Goal: Task Accomplishment & Management: Manage account settings

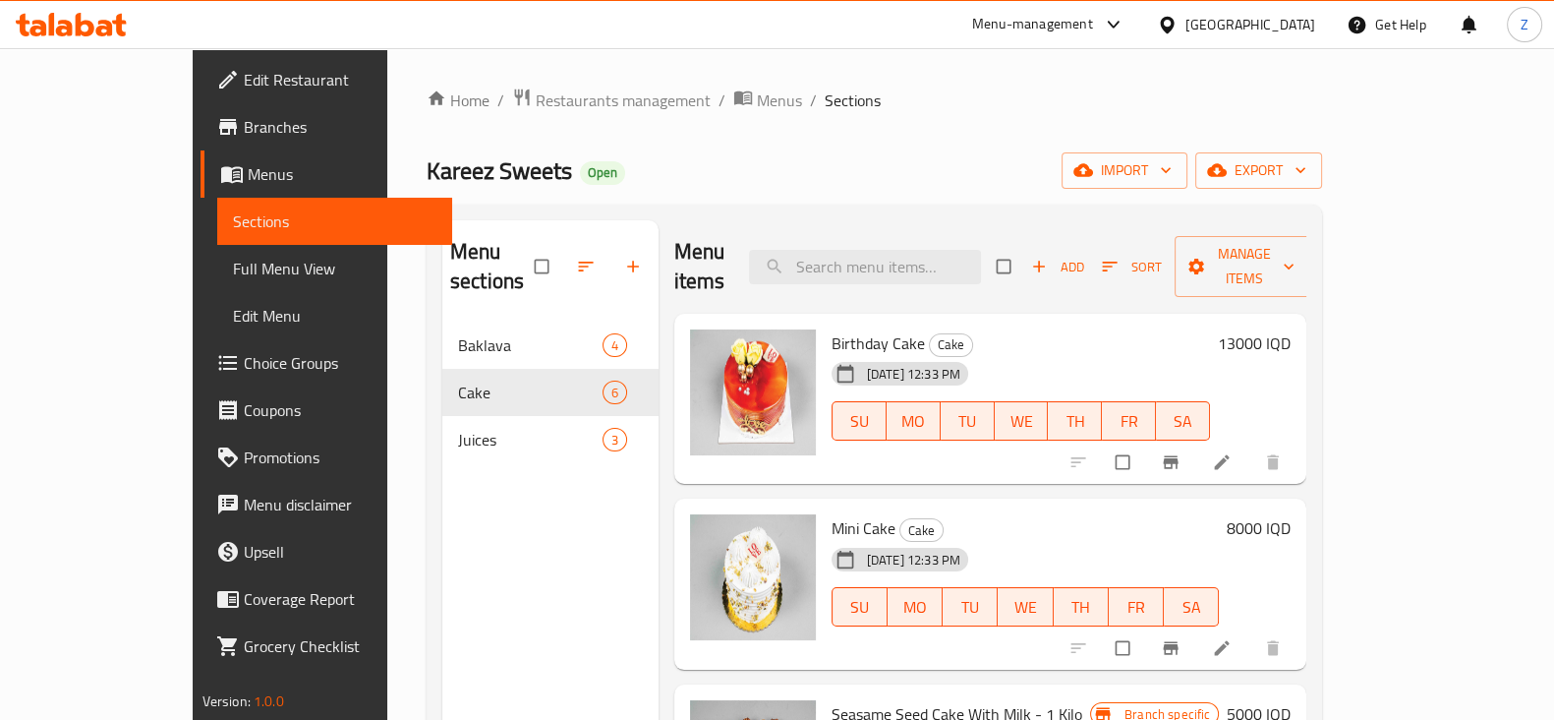
click at [484, 84] on div "Home / Restaurants management / Menus / Sections Kareez Sweets Open import expo…" at bounding box center [874, 521] width 974 height 947
click at [536, 90] on span "Restaurants management" at bounding box center [623, 100] width 175 height 24
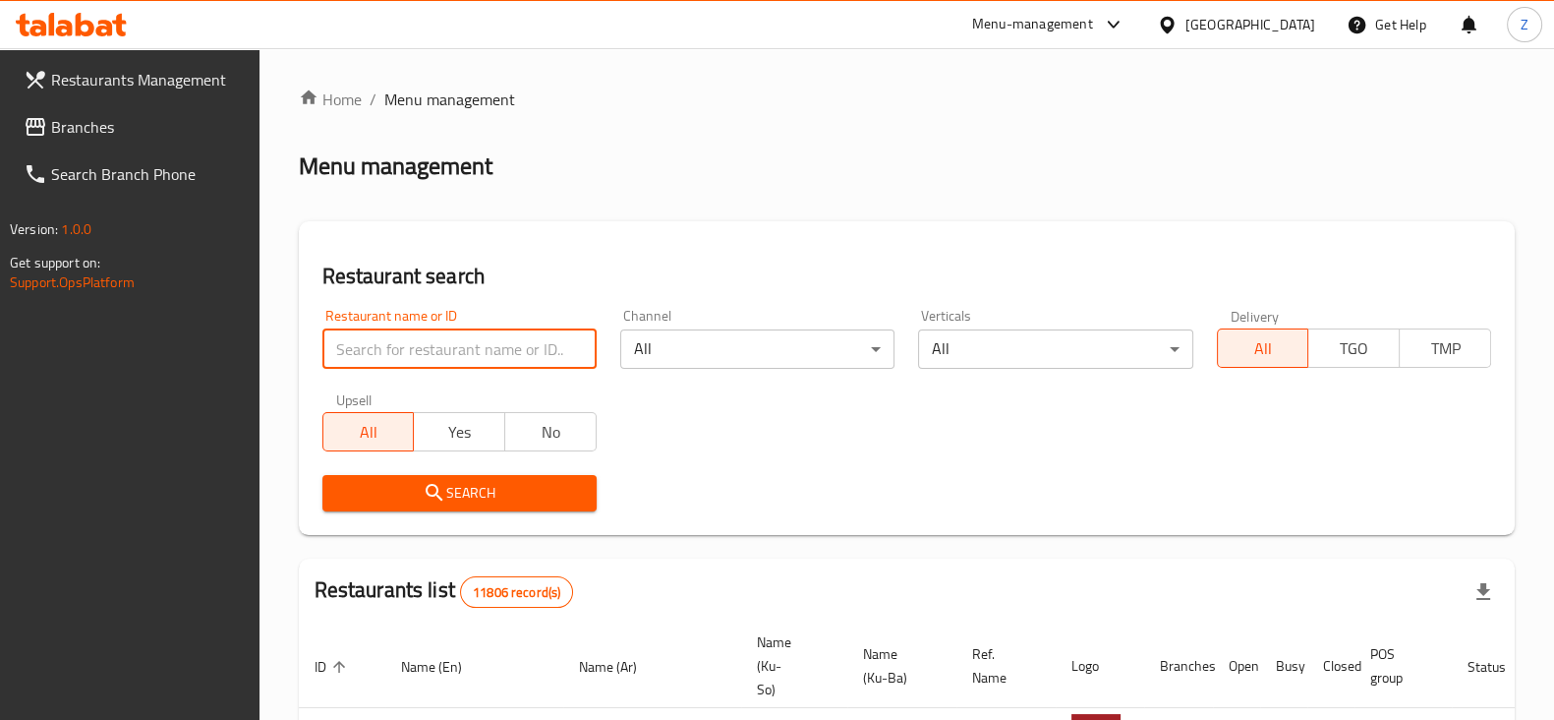
click at [494, 356] on input "search" at bounding box center [459, 348] width 274 height 39
type input "roj pizza"
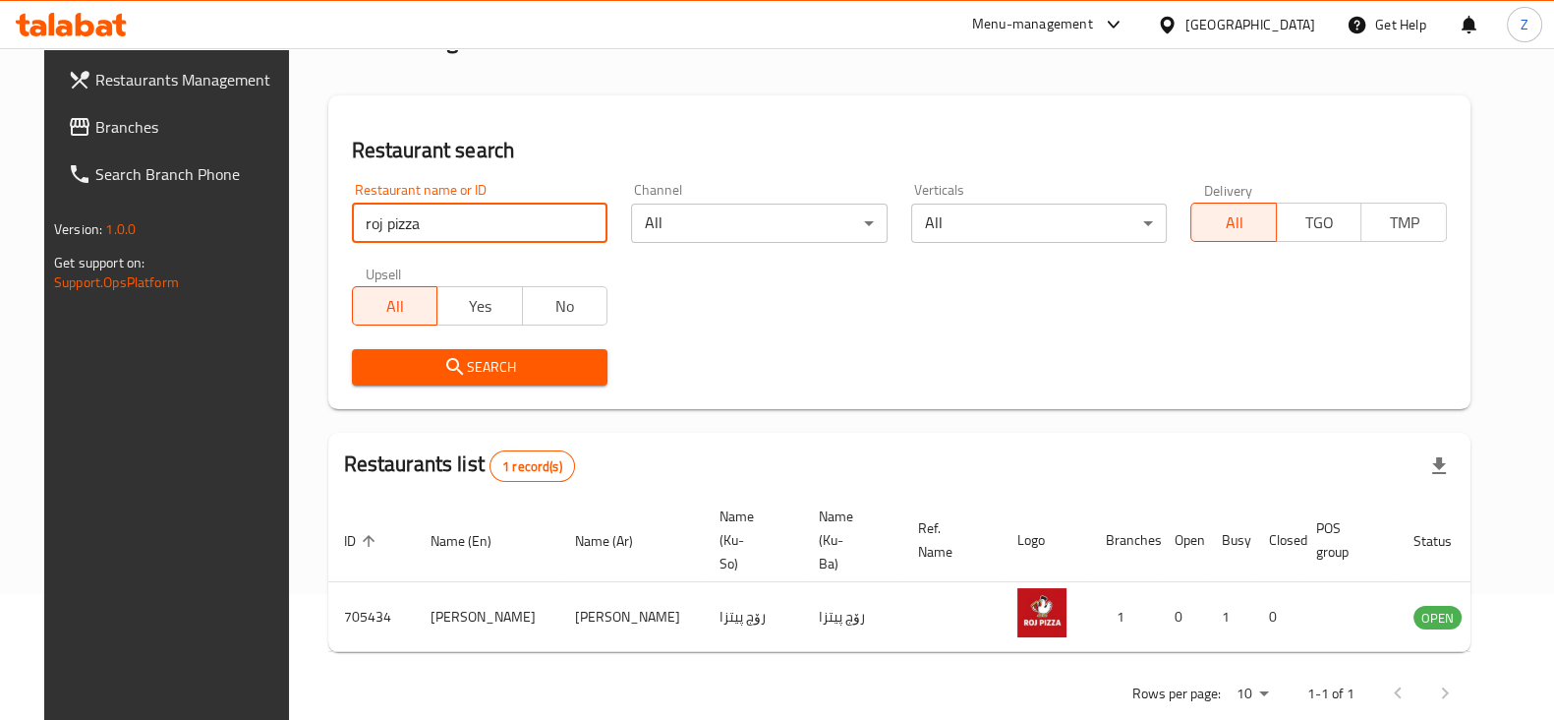
scroll to position [142, 0]
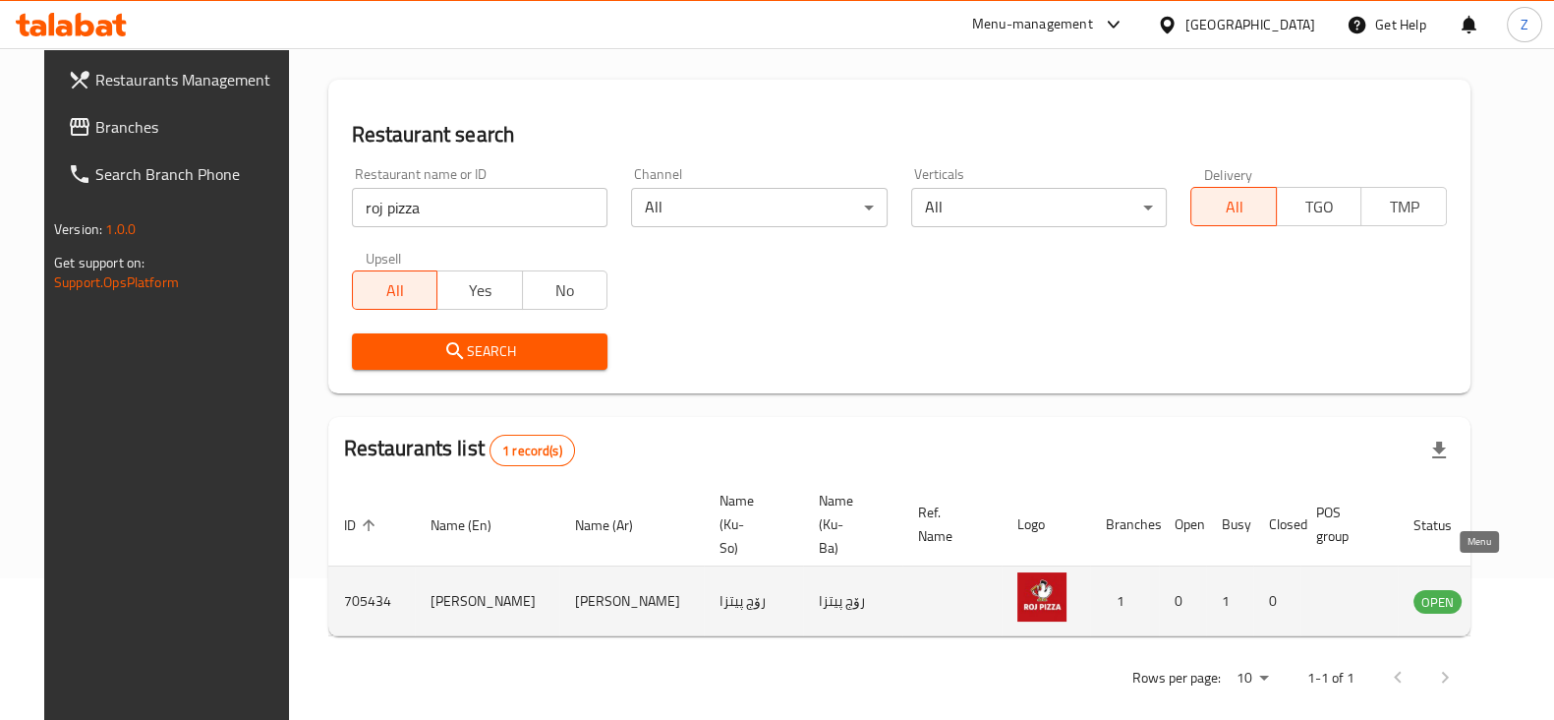
click at [1518, 594] on icon "enhanced table" at bounding box center [1529, 602] width 22 height 17
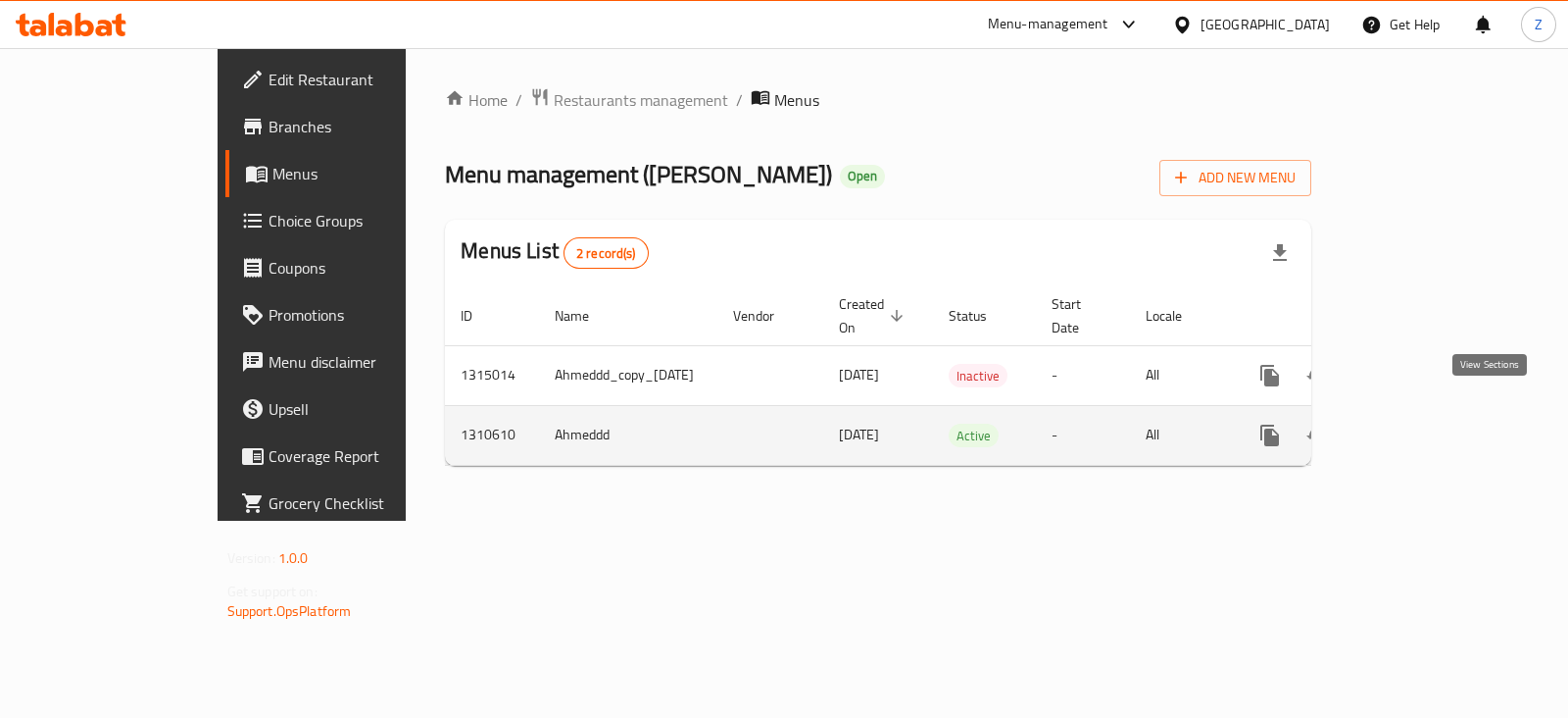
click at [1422, 424] on icon "enhanced table" at bounding box center [1411, 436] width 24 height 24
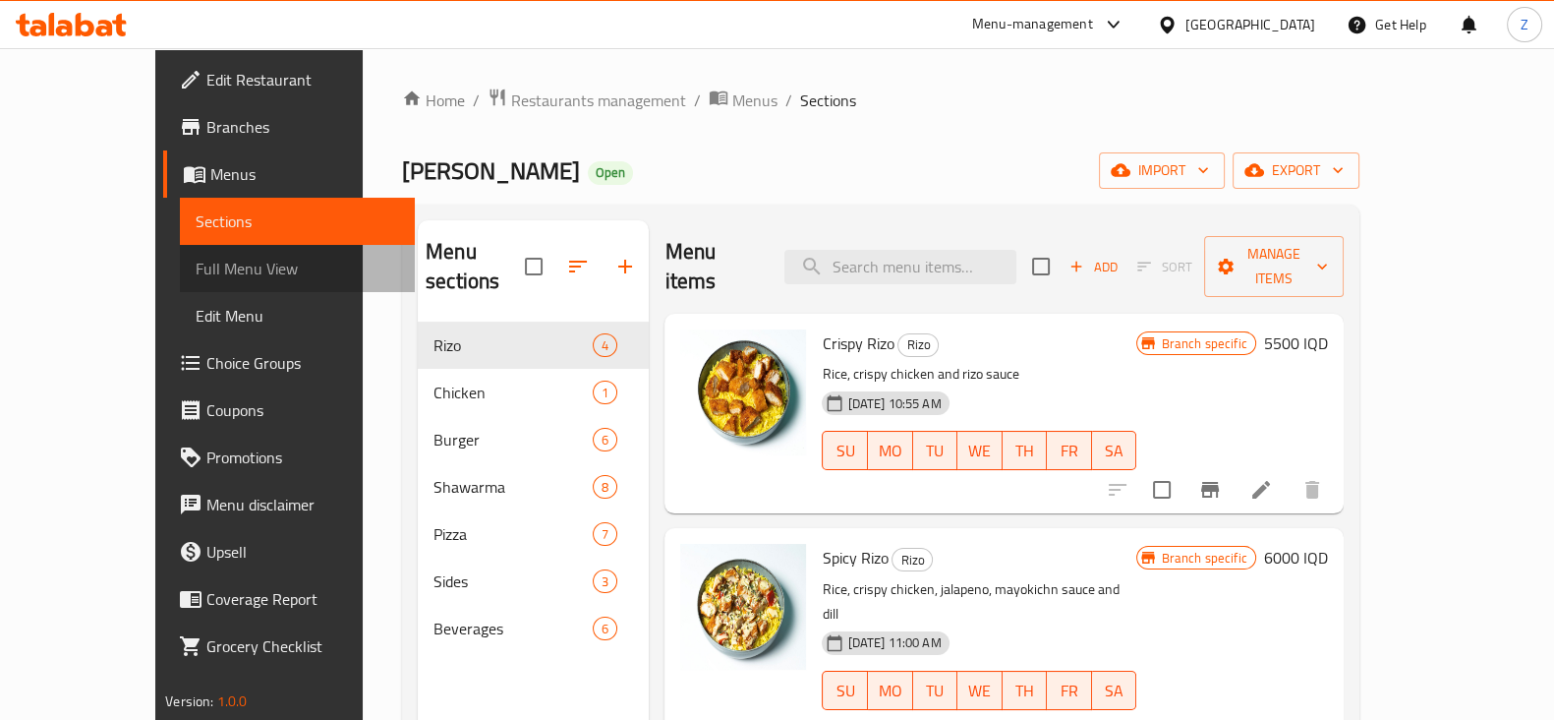
click at [180, 252] on link "Full Menu View" at bounding box center [297, 268] width 235 height 47
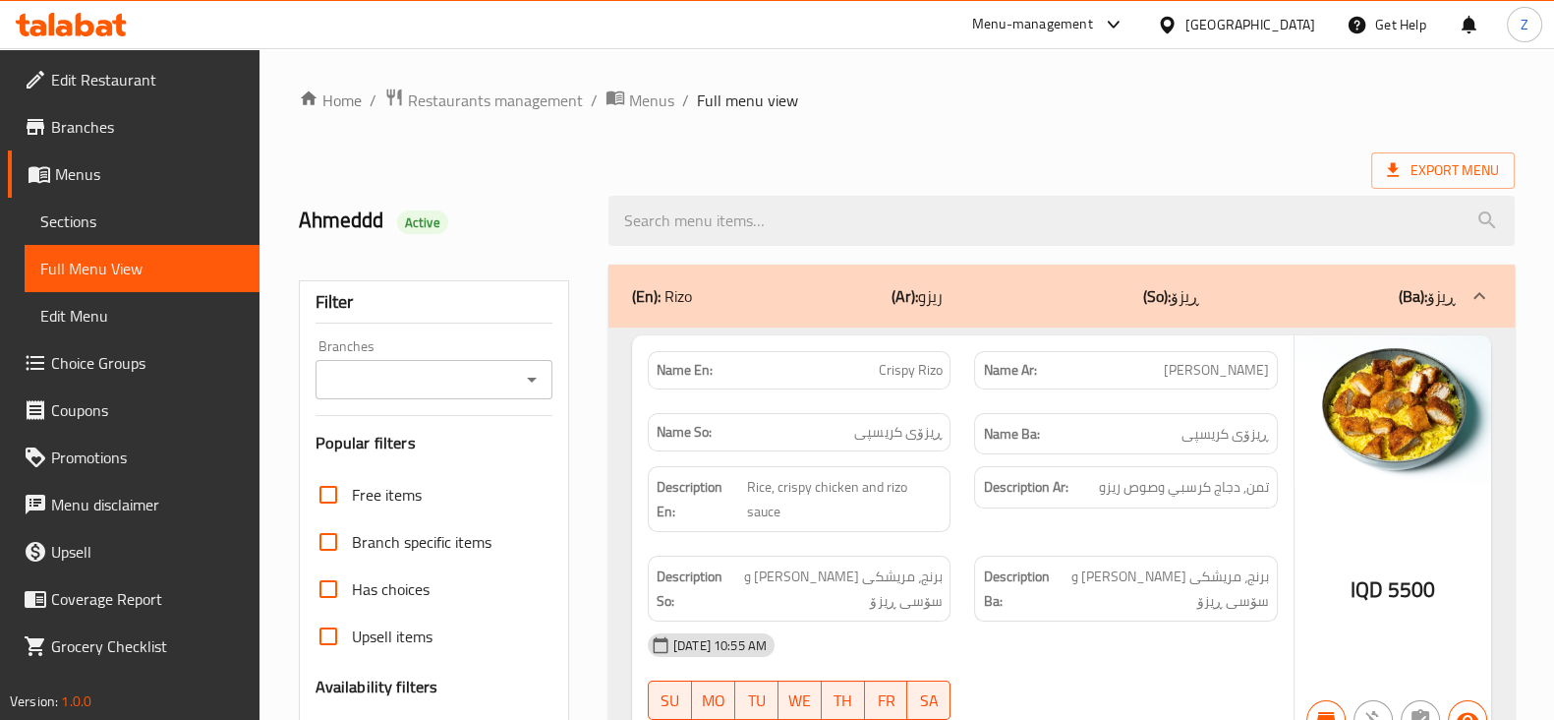
click at [178, 129] on span "Branches" at bounding box center [147, 127] width 193 height 24
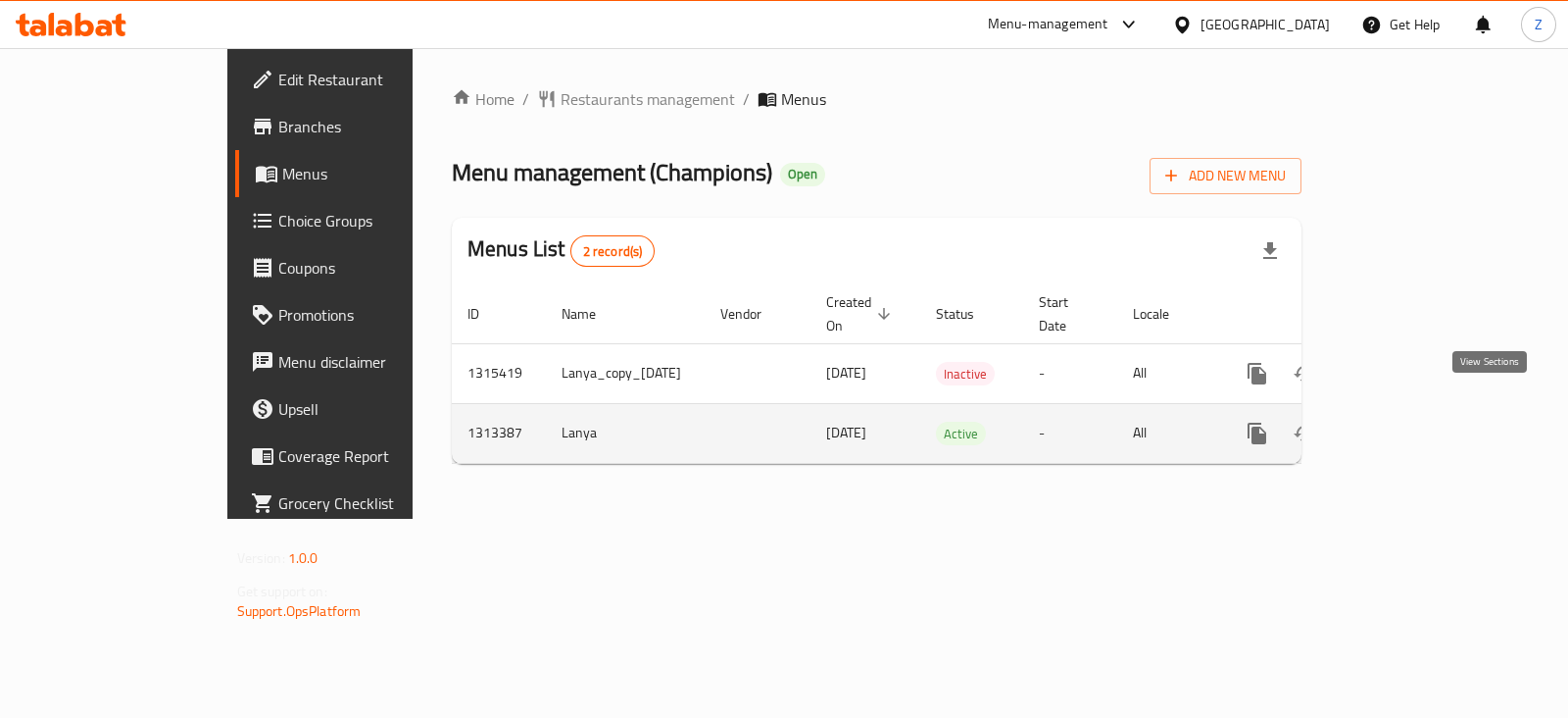
click at [1408, 425] on icon "enhanced table" at bounding box center [1399, 434] width 18 height 18
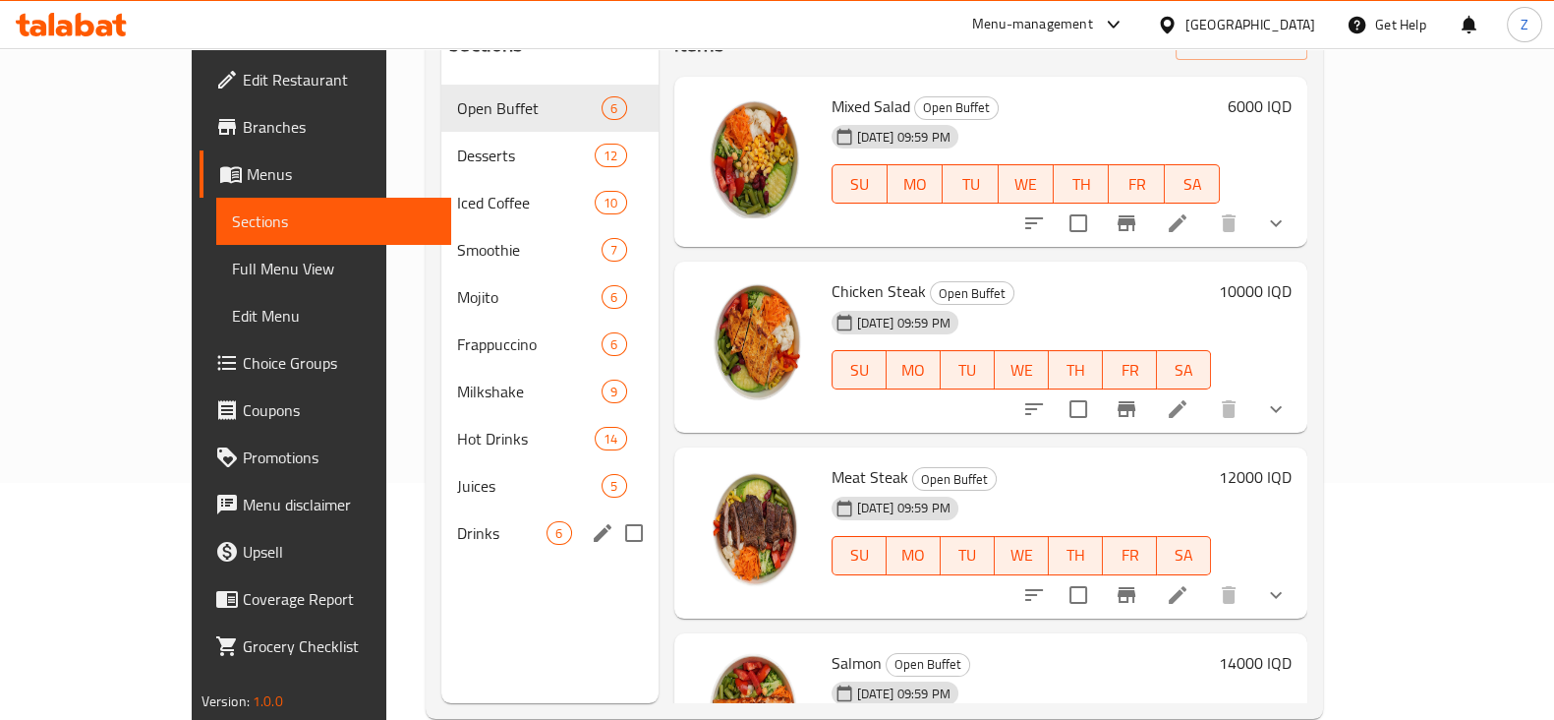
scroll to position [245, 0]
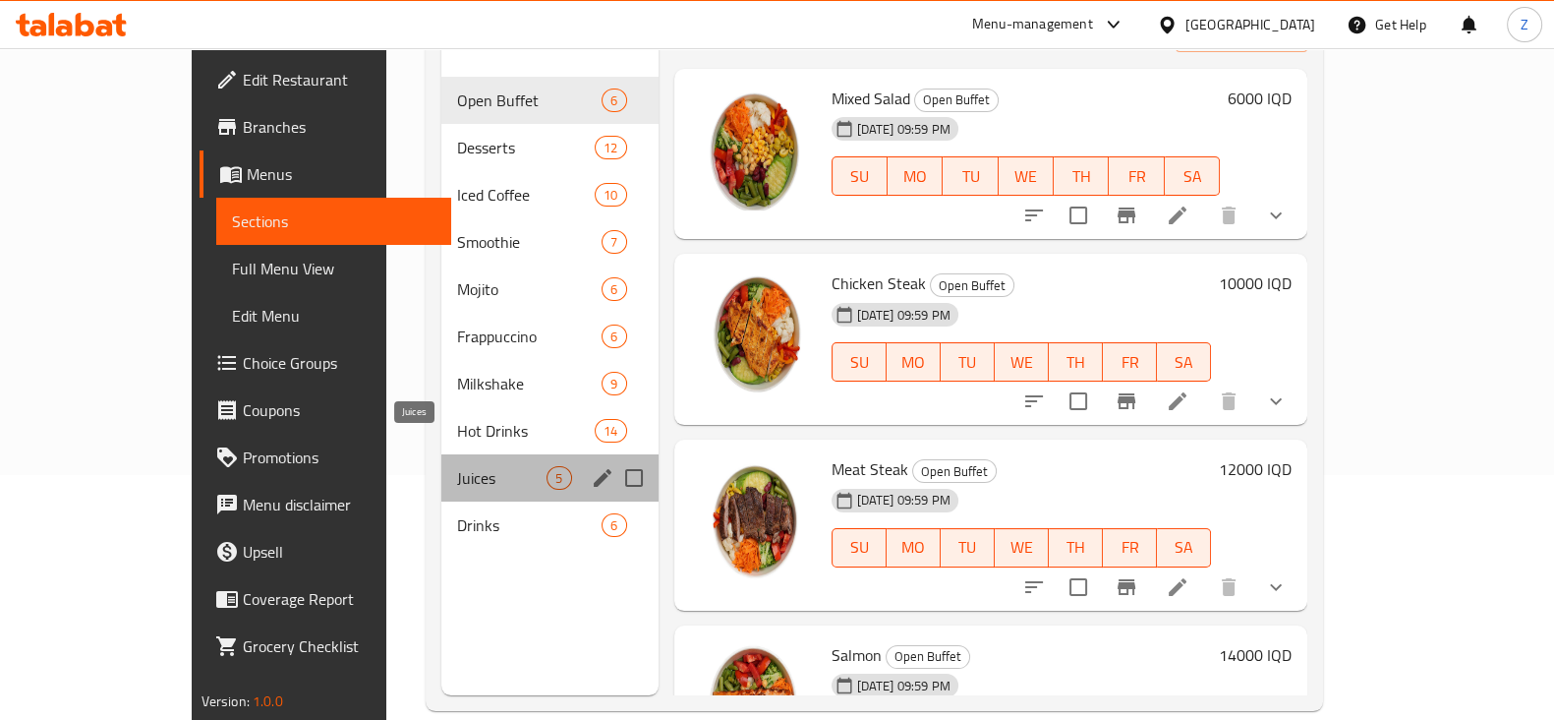
click at [457, 466] on span "Juices" at bounding box center [501, 478] width 89 height 24
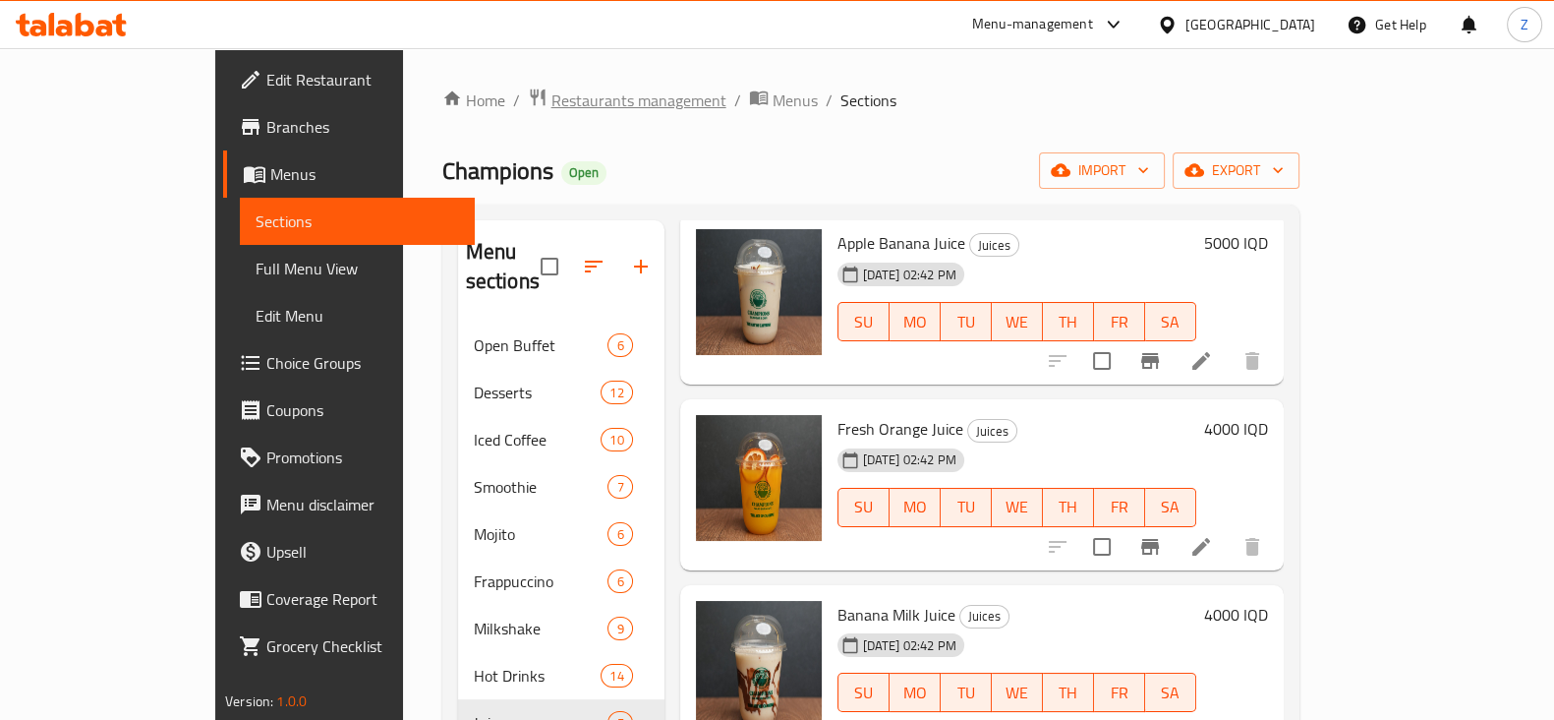
click at [552, 105] on span "Restaurants management" at bounding box center [639, 100] width 175 height 24
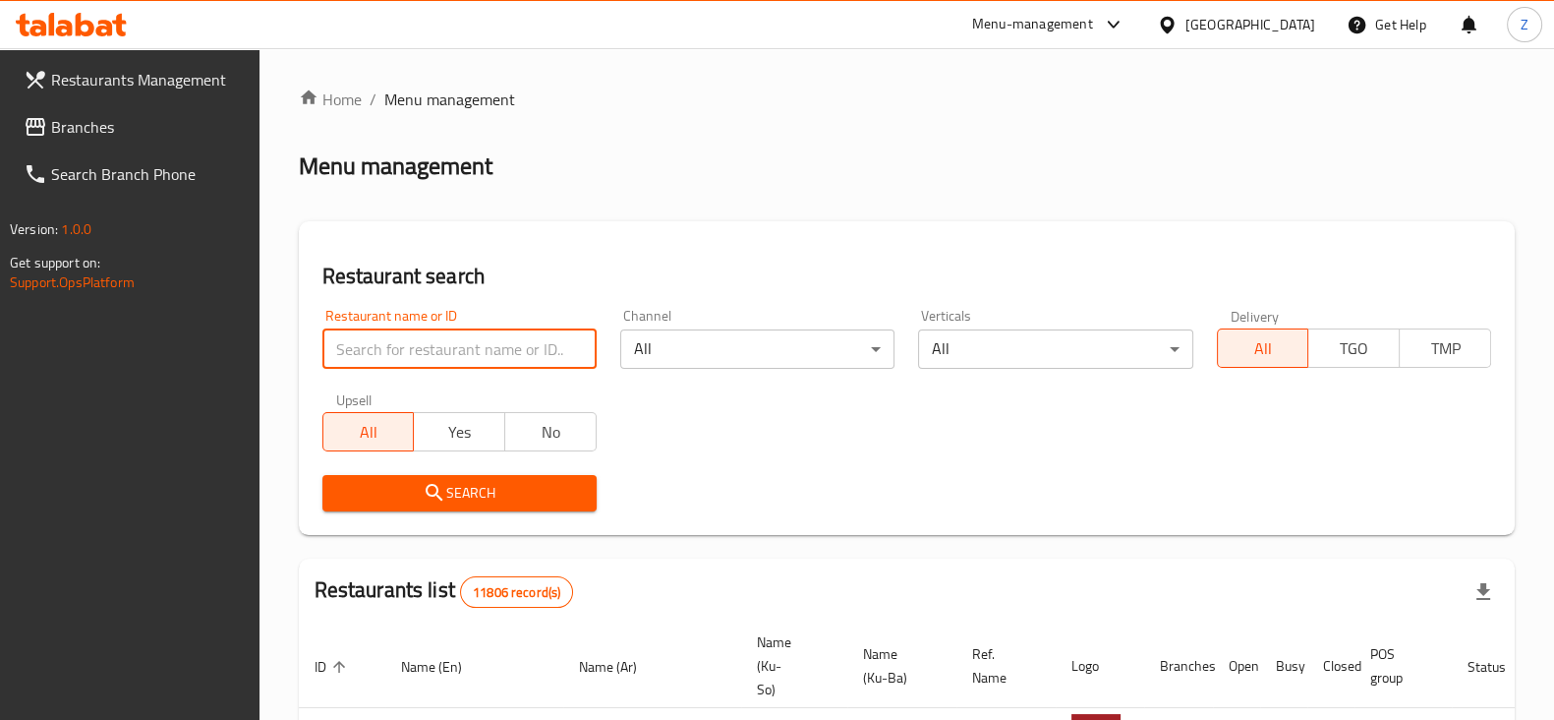
click at [477, 345] on input "search" at bounding box center [459, 348] width 274 height 39
type input "Champions"
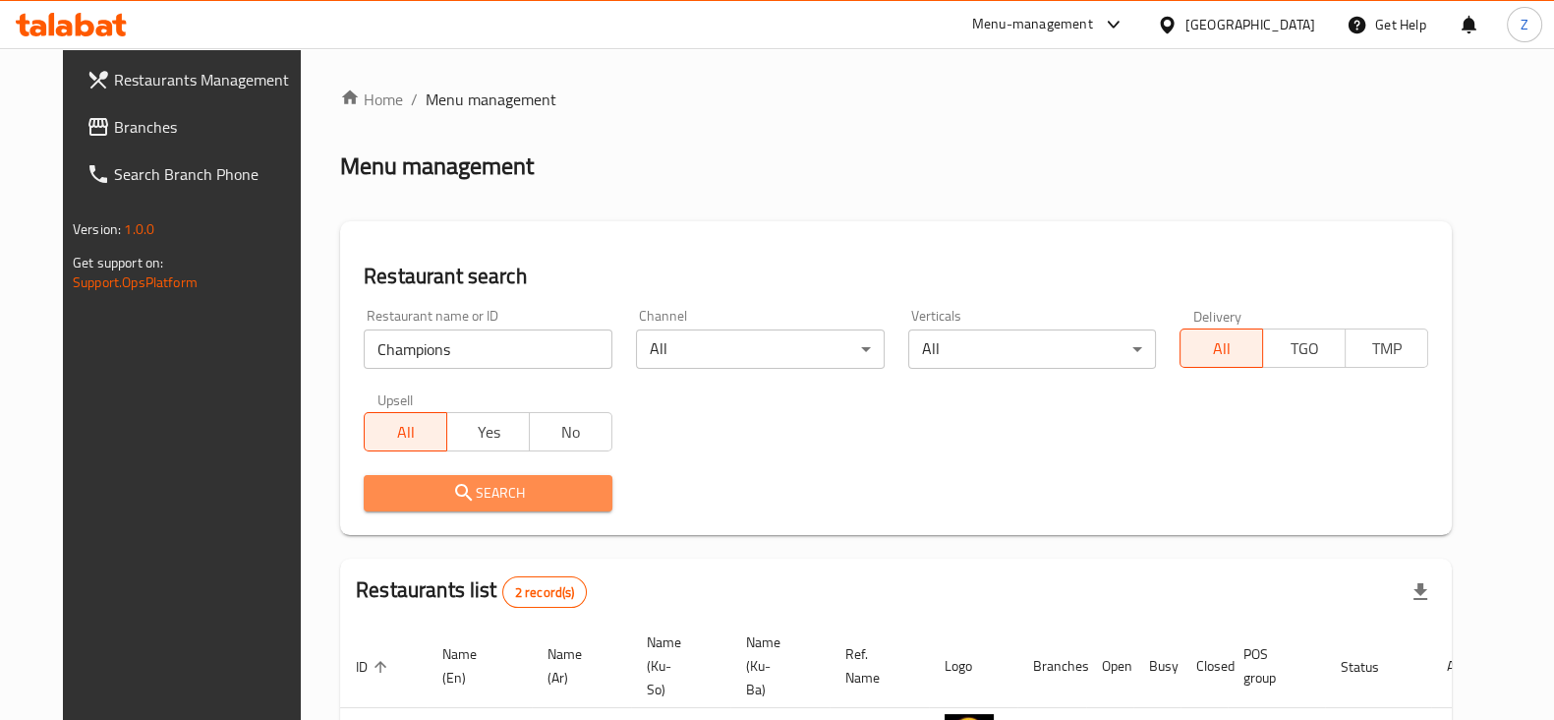
click at [509, 504] on button "Search" at bounding box center [488, 493] width 249 height 36
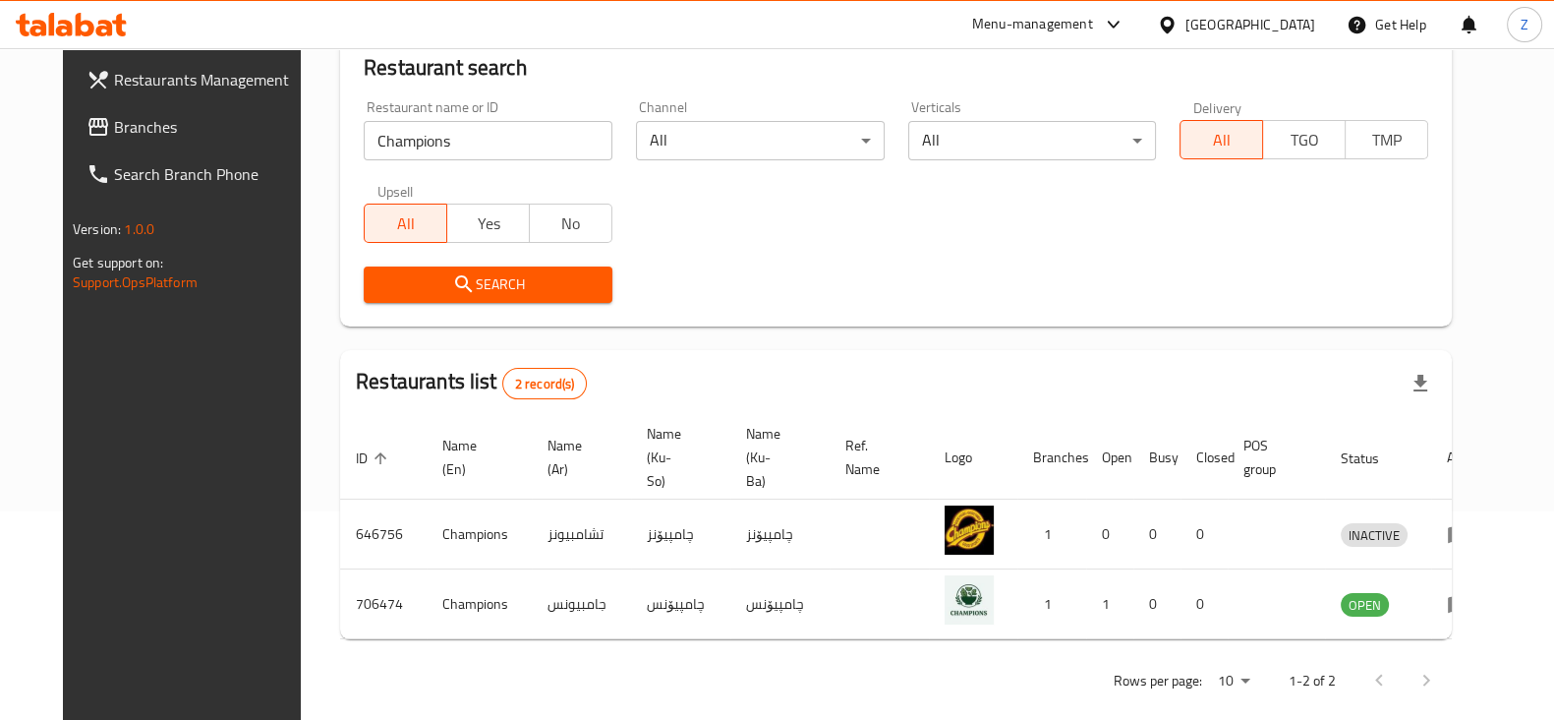
scroll to position [210, 0]
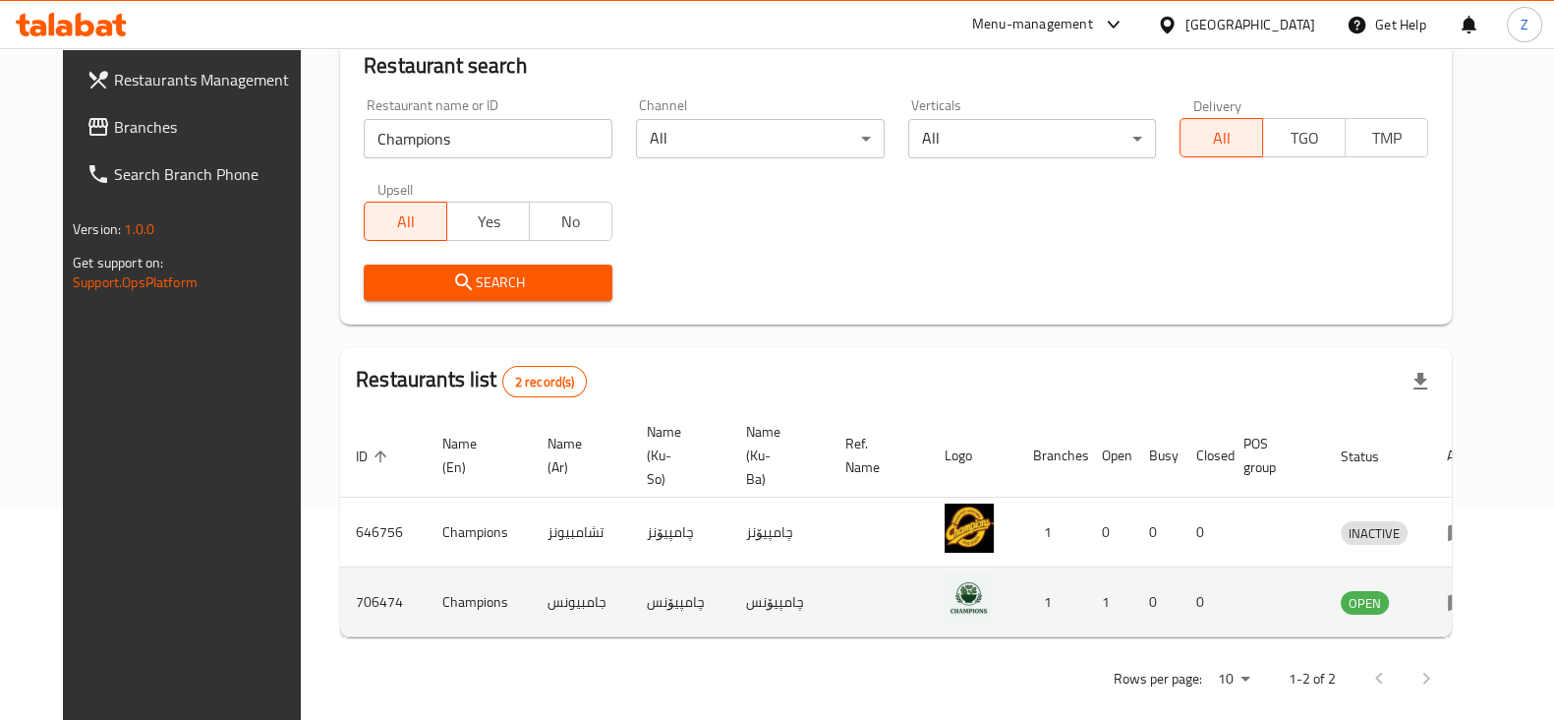
click at [340, 575] on td "706474" at bounding box center [383, 602] width 87 height 70
copy td "706474"
click at [437, 581] on td "Champions" at bounding box center [479, 602] width 105 height 70
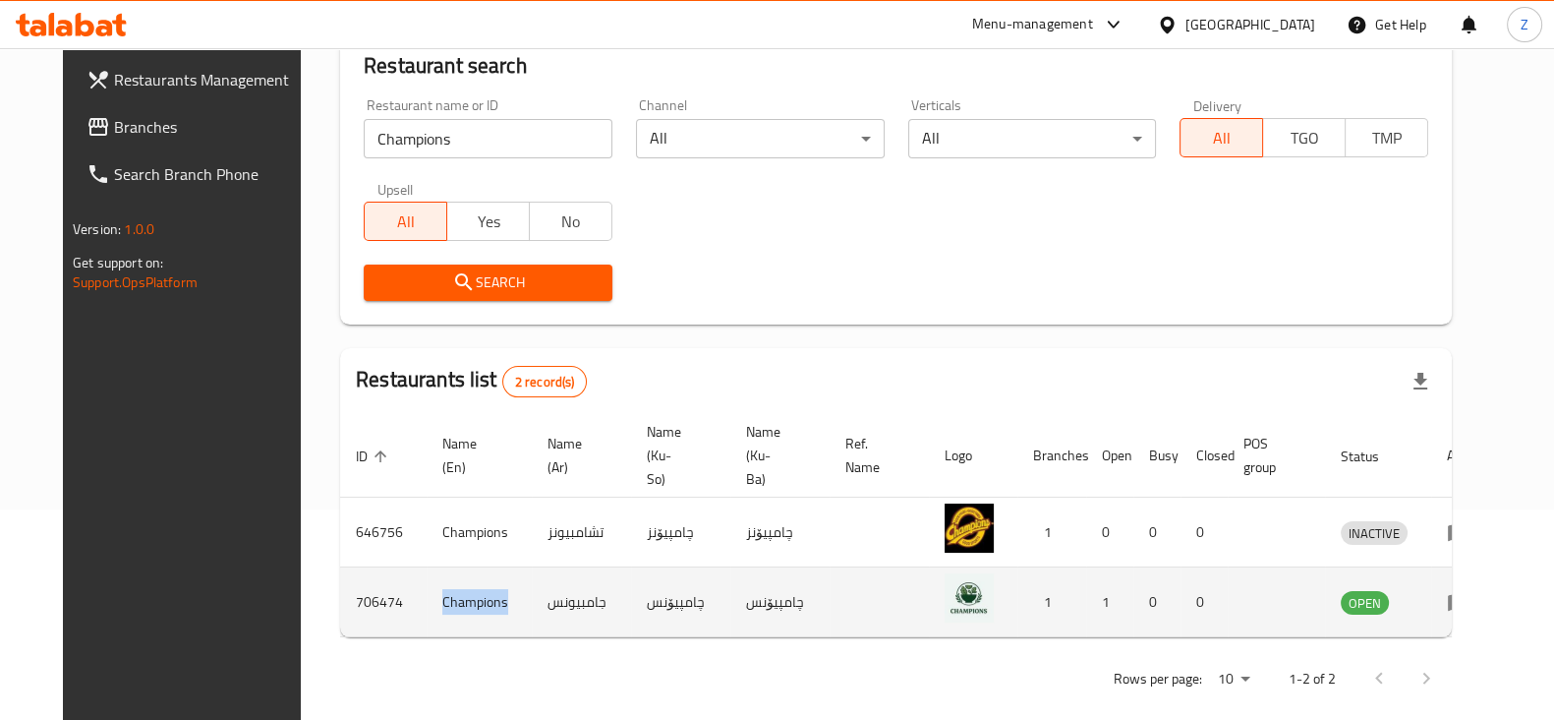
click at [437, 581] on td "Champions" at bounding box center [479, 602] width 105 height 70
copy td "Champions"
click at [1470, 595] on icon "enhanced table" at bounding box center [1459, 603] width 22 height 17
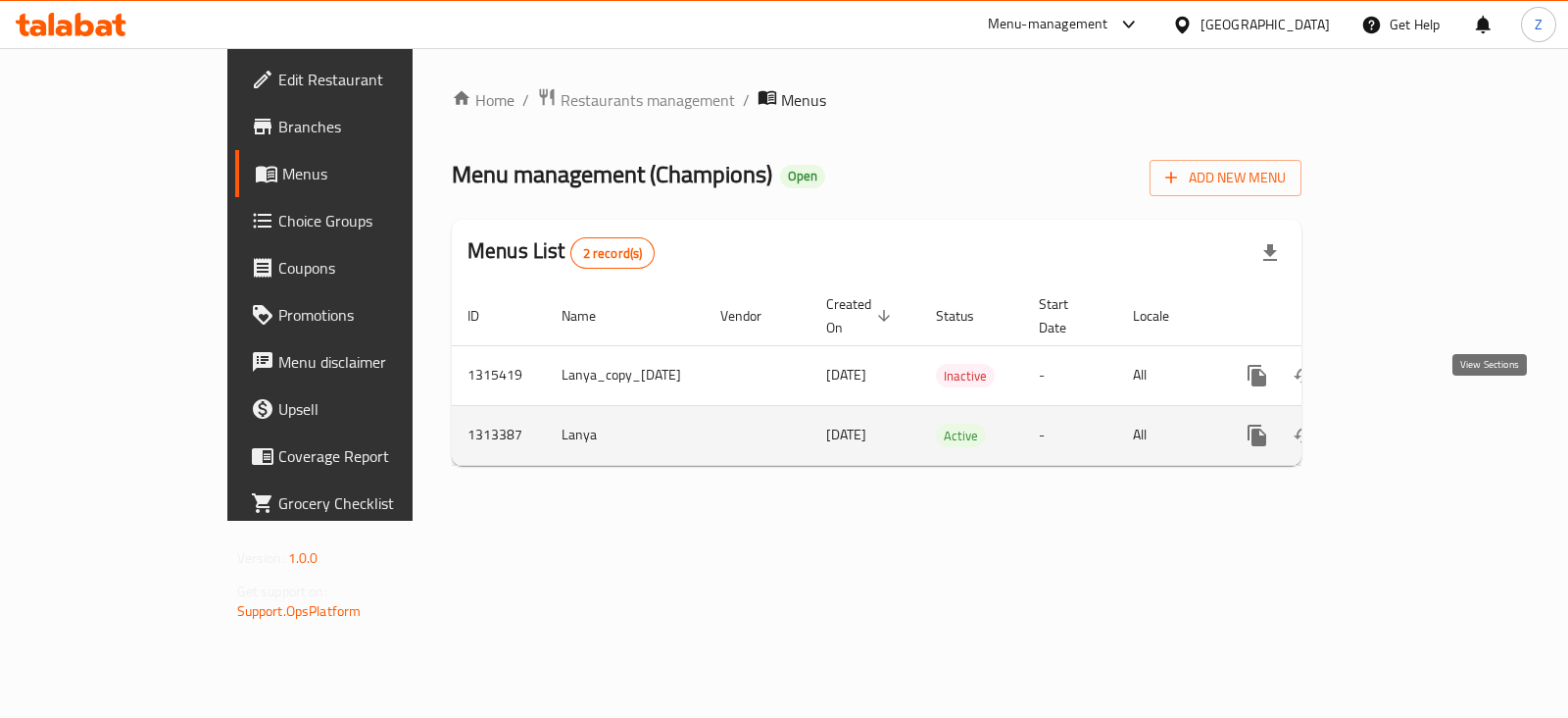
click at [1411, 424] on icon "enhanced table" at bounding box center [1399, 436] width 24 height 24
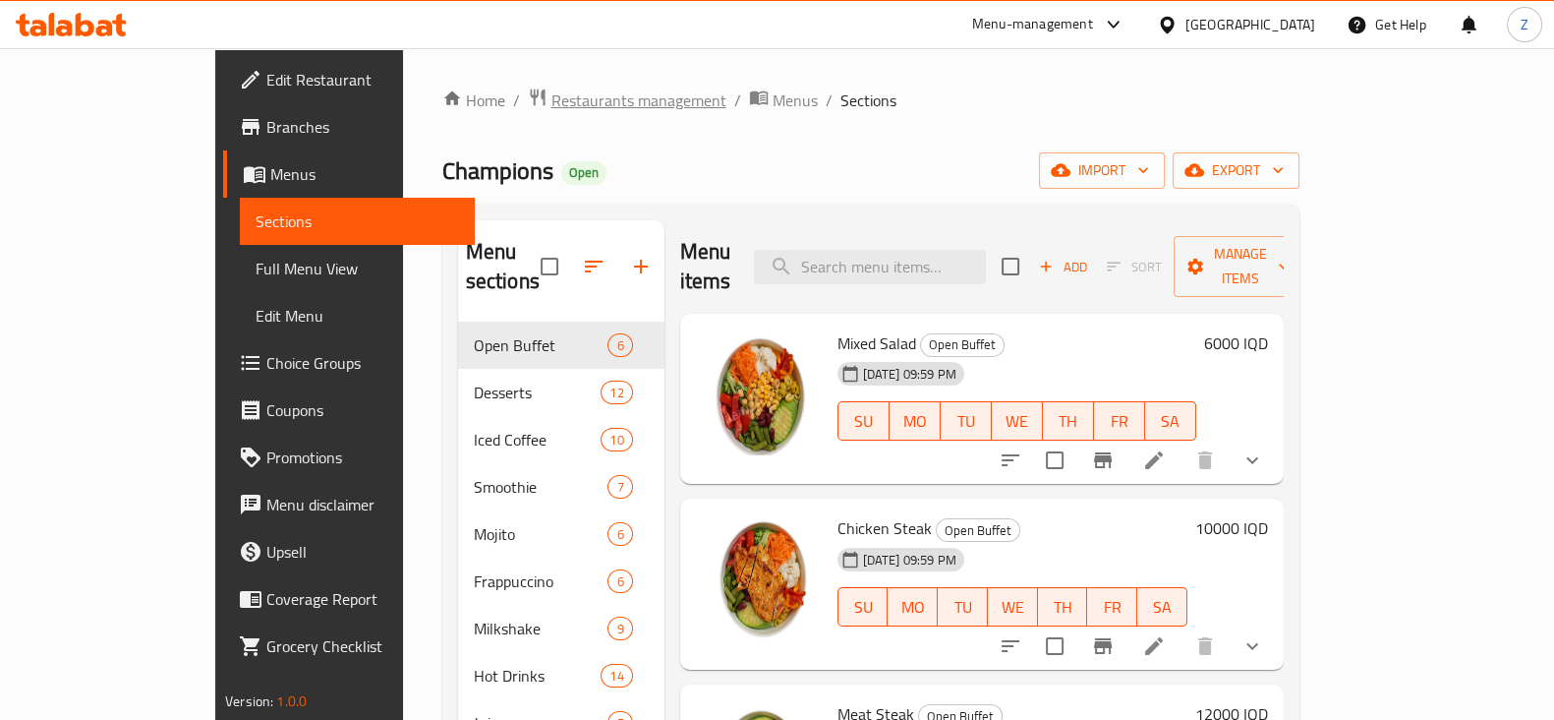
click at [552, 88] on span "Restaurants management" at bounding box center [639, 100] width 175 height 24
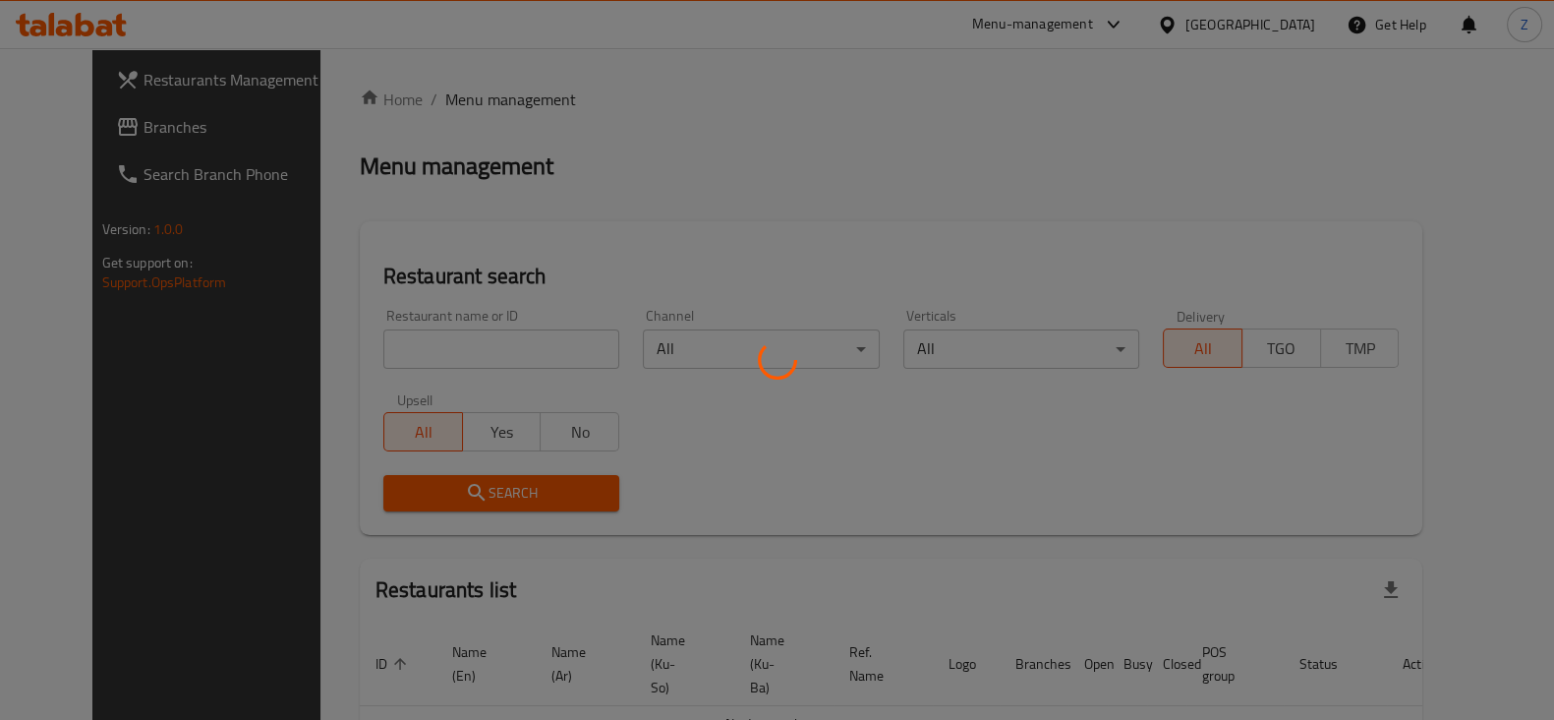
click at [483, 349] on div at bounding box center [777, 360] width 1554 height 720
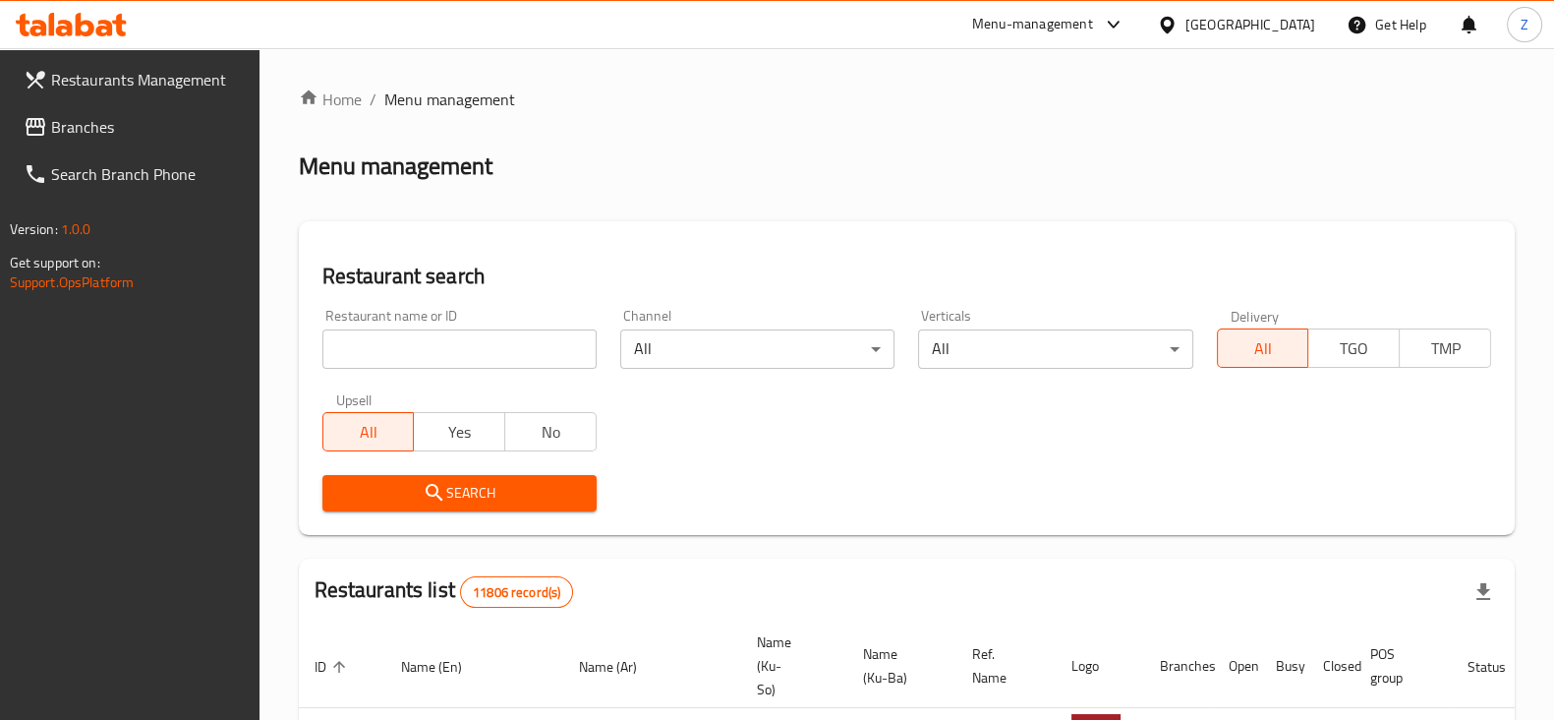
click at [483, 349] on input "search" at bounding box center [459, 348] width 274 height 39
type input "[US_STATE]"
click button "Search" at bounding box center [459, 493] width 274 height 36
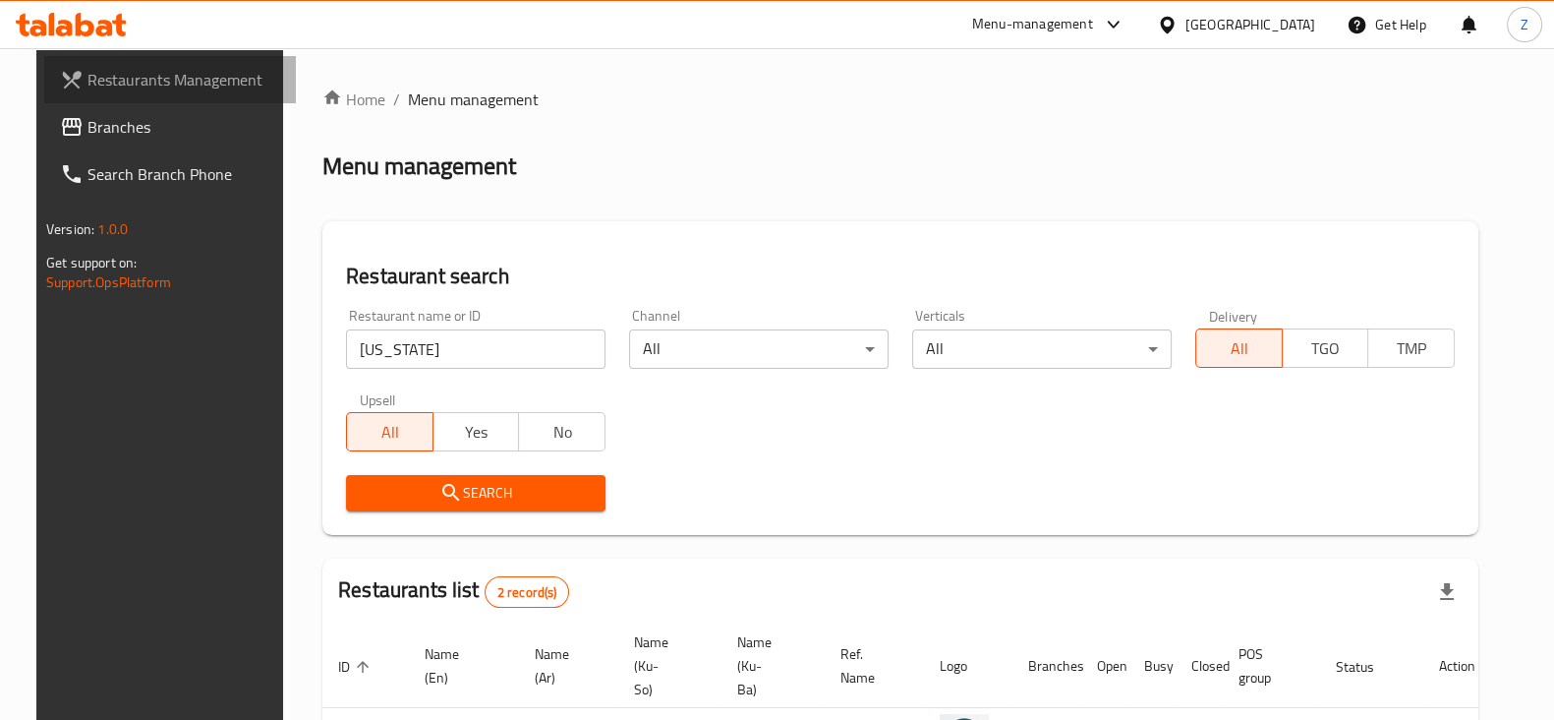
click at [111, 68] on span "Restaurants Management" at bounding box center [183, 80] width 193 height 24
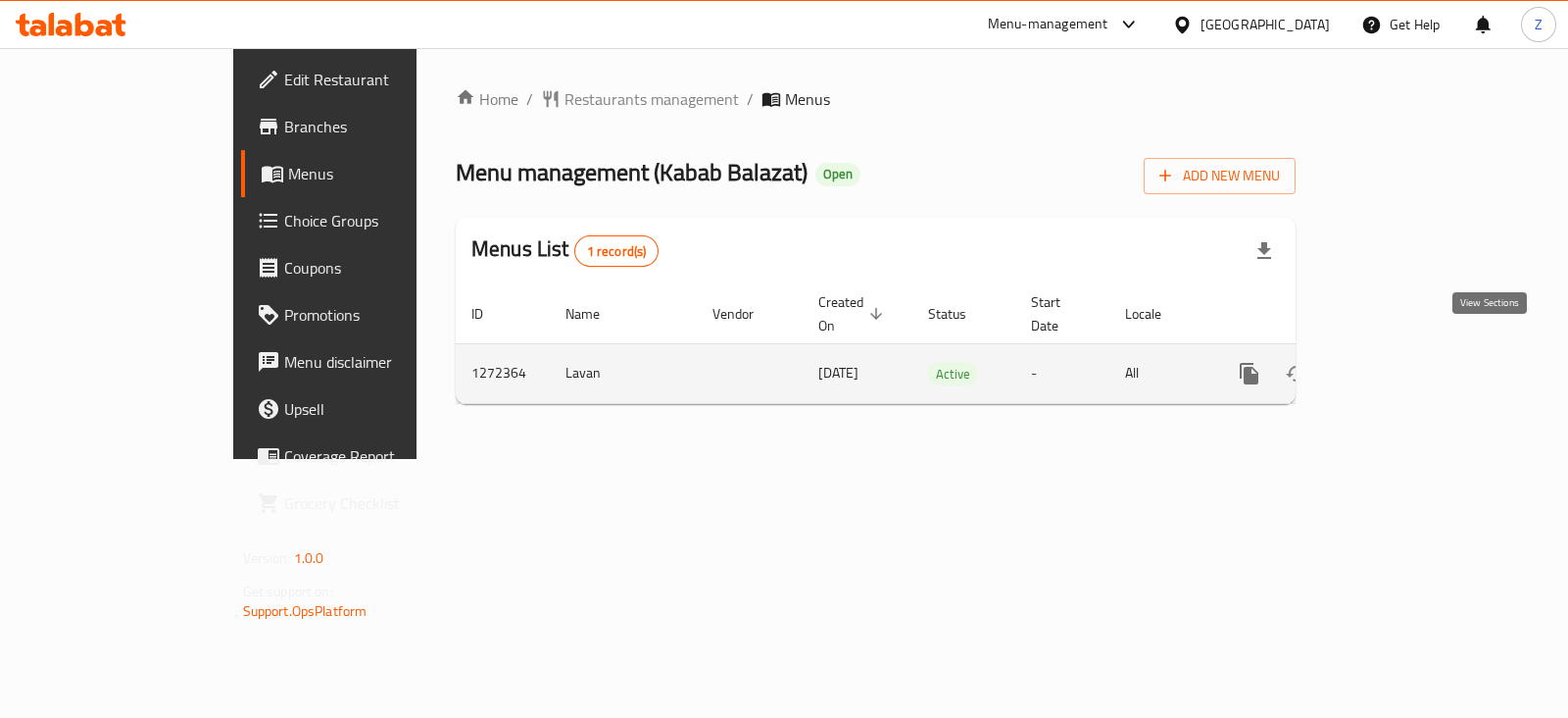
click at [1403, 362] on icon "enhanced table" at bounding box center [1391, 374] width 24 height 24
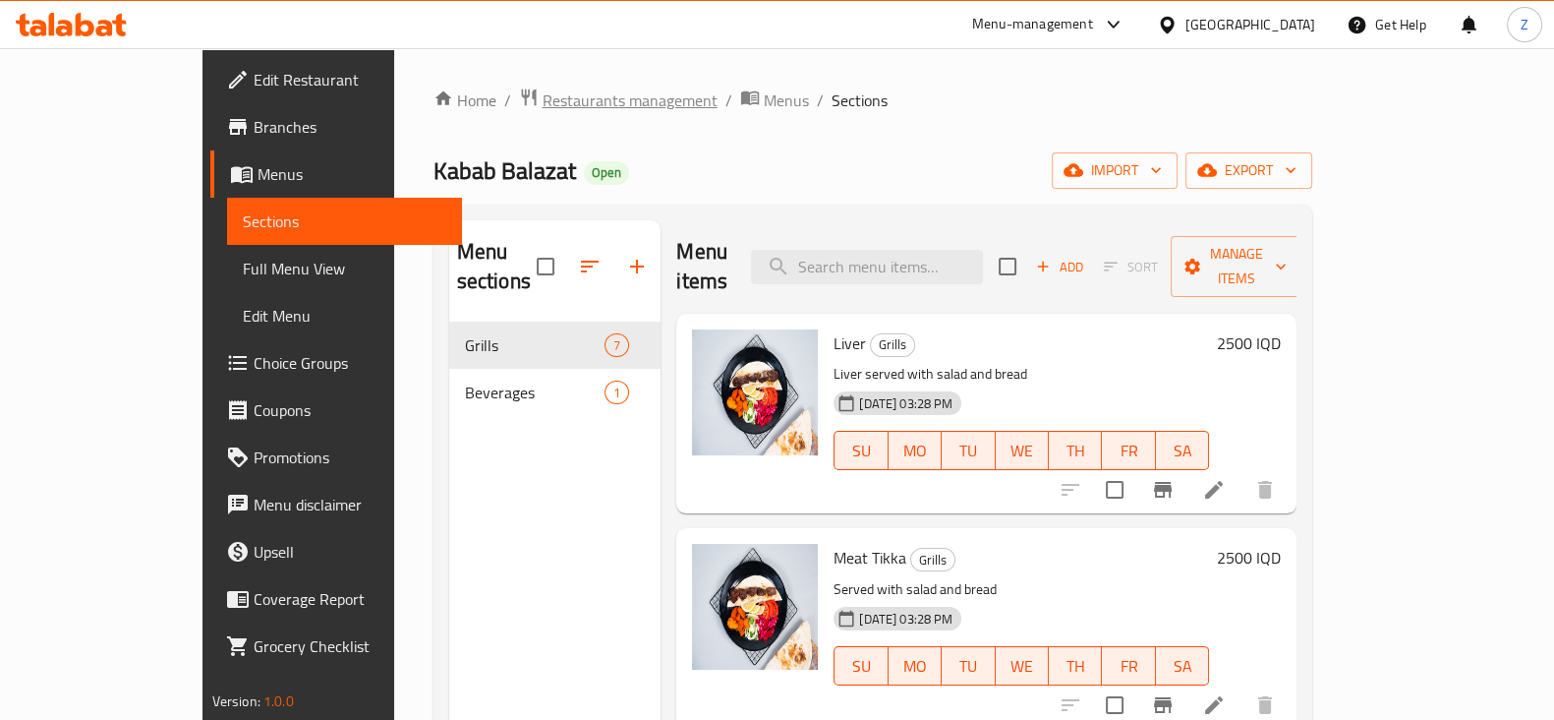
click at [543, 90] on span "Restaurants management" at bounding box center [630, 100] width 175 height 24
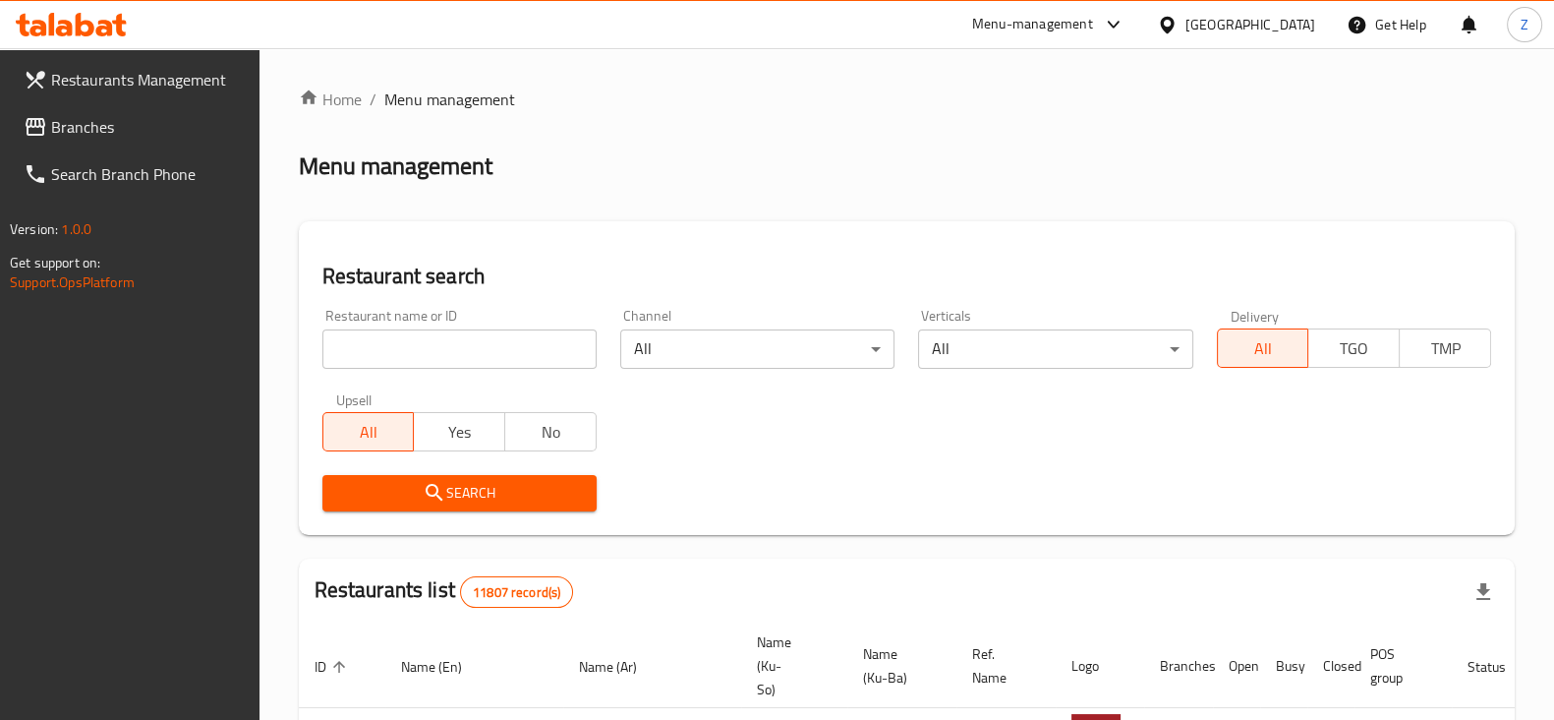
click at [448, 343] on input "search" at bounding box center [459, 348] width 274 height 39
type input "Gas Mashalla 2"
click button "Search" at bounding box center [459, 493] width 274 height 36
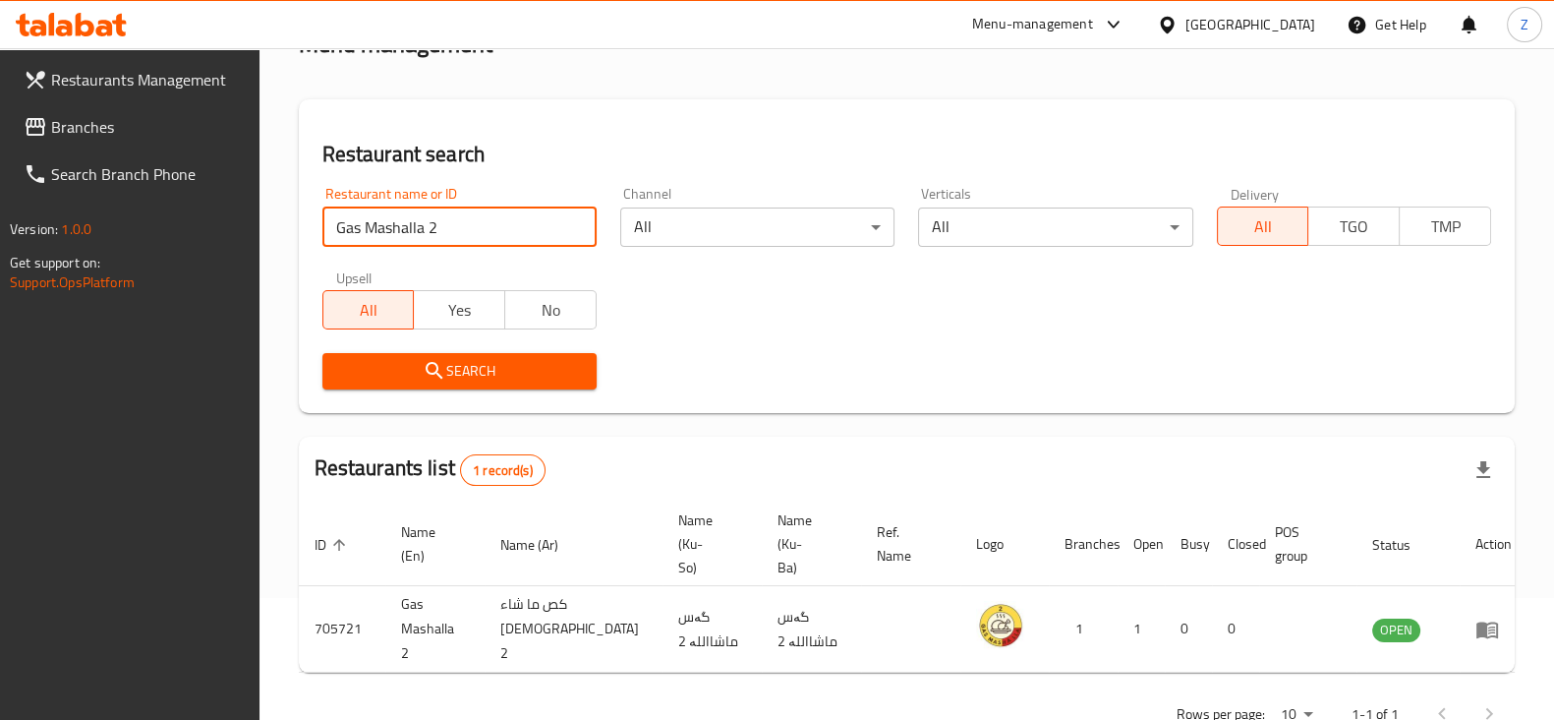
scroll to position [142, 0]
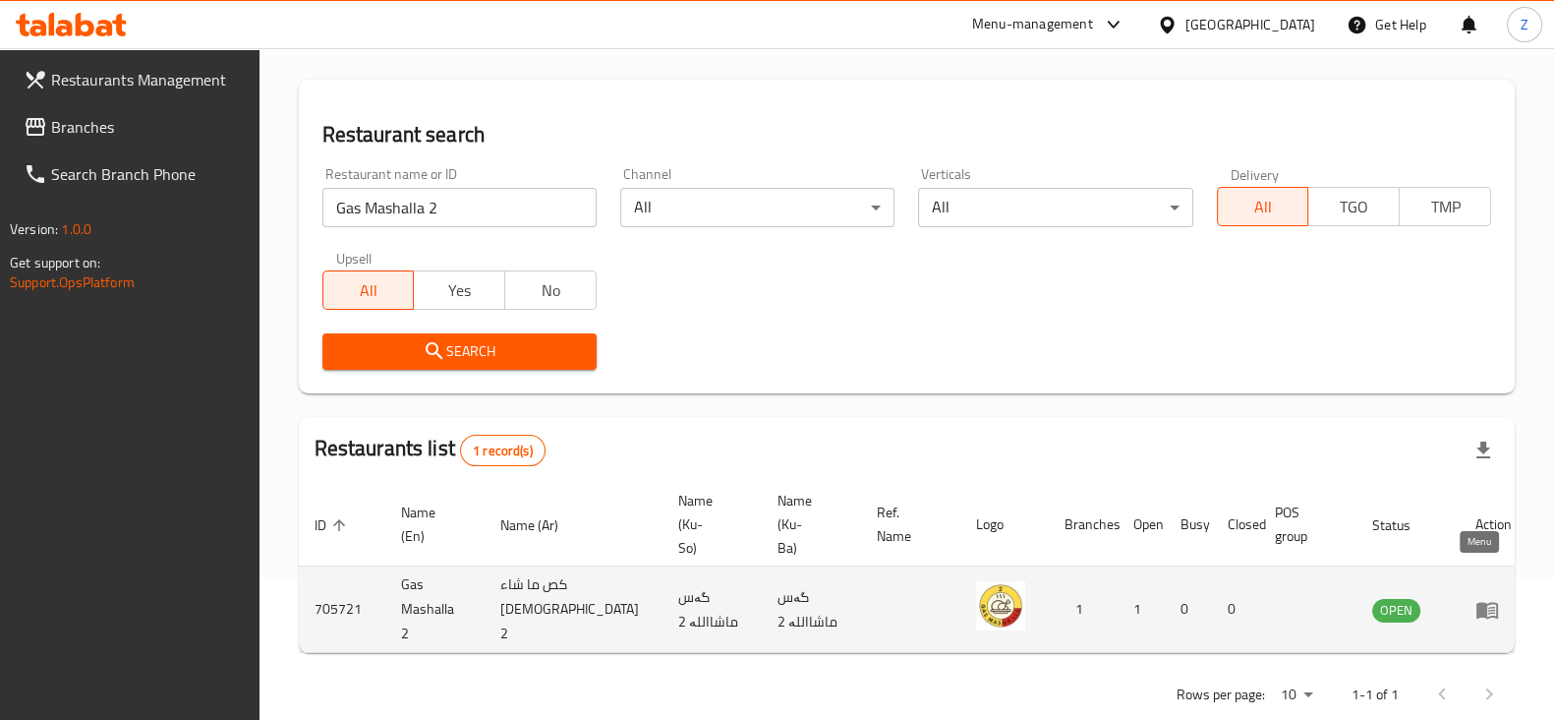
click at [1476, 598] on icon "enhanced table" at bounding box center [1488, 610] width 24 height 24
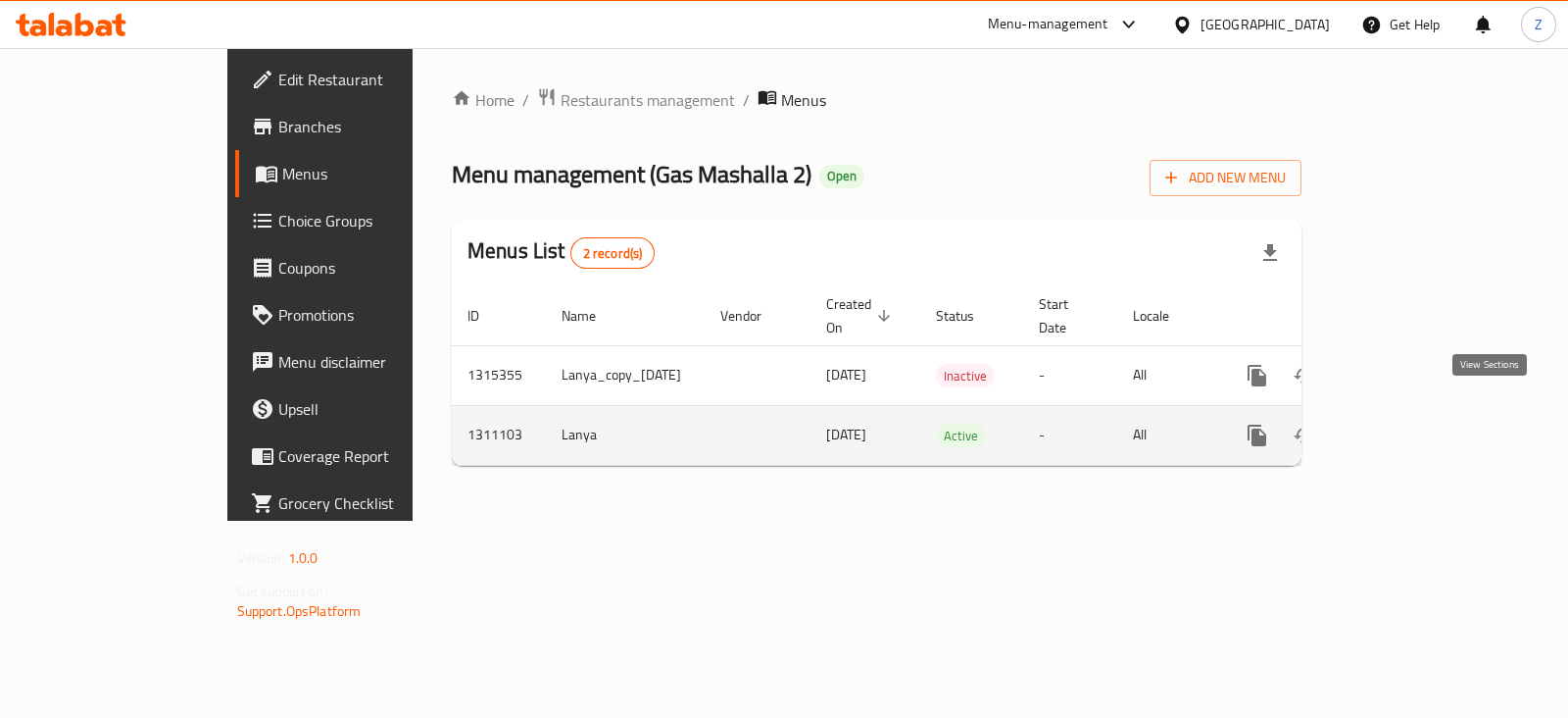
click at [1411, 424] on icon "enhanced table" at bounding box center [1399, 436] width 24 height 24
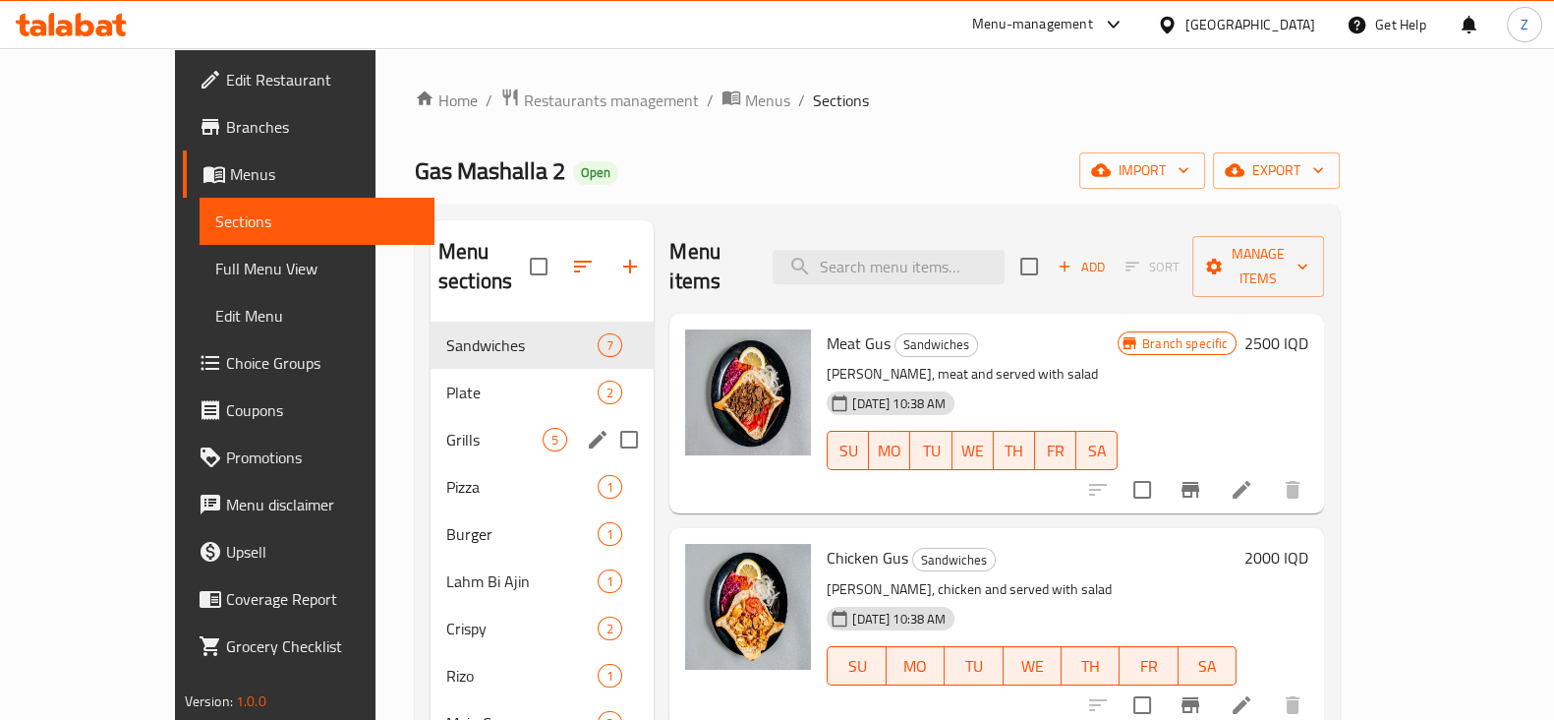
click at [446, 428] on span "Grills" at bounding box center [494, 440] width 96 height 24
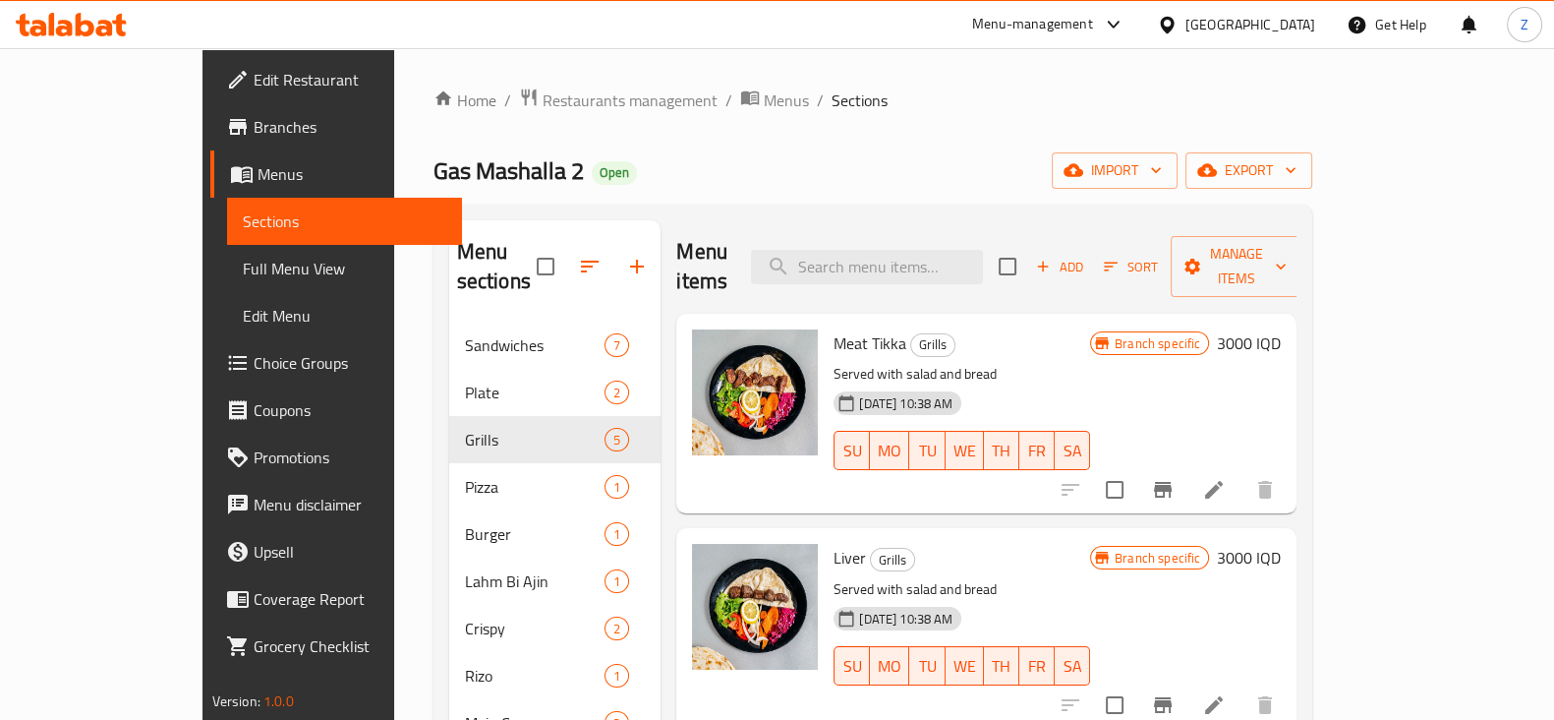
scroll to position [275, 0]
